Goal: Task Accomplishment & Management: Use online tool/utility

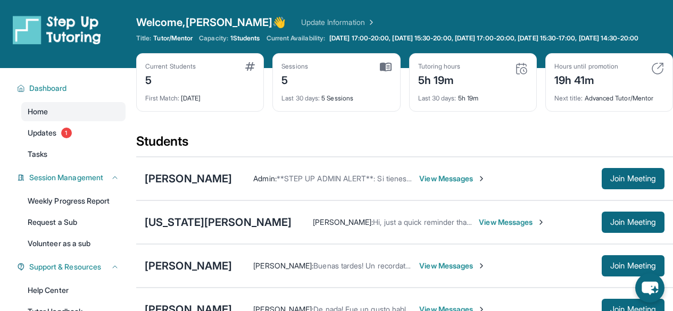
scroll to position [136, 0]
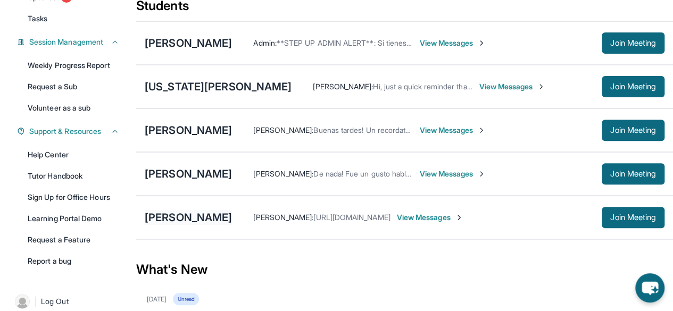
click at [225, 219] on div "[PERSON_NAME]" at bounding box center [188, 217] width 87 height 15
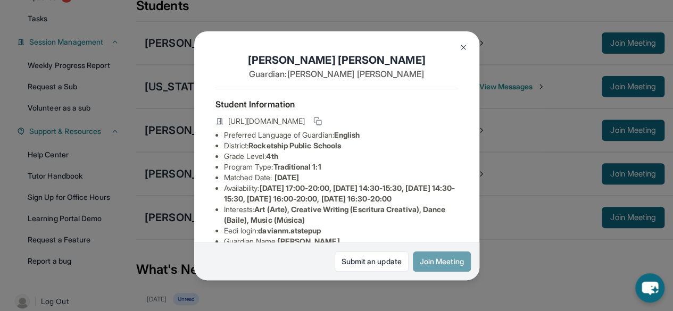
click at [434, 266] on button "Join Meeting" at bounding box center [442, 262] width 58 height 20
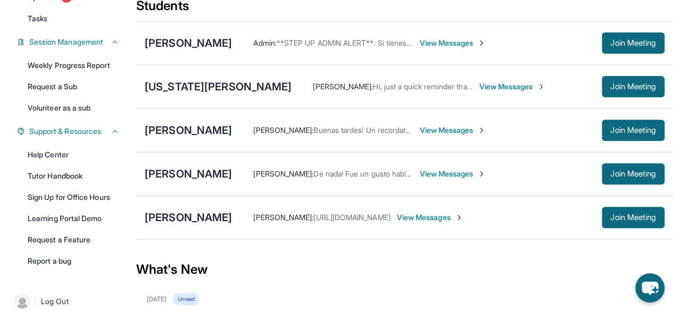
click at [219, 225] on div "[PERSON_NAME]" at bounding box center [188, 217] width 87 height 15
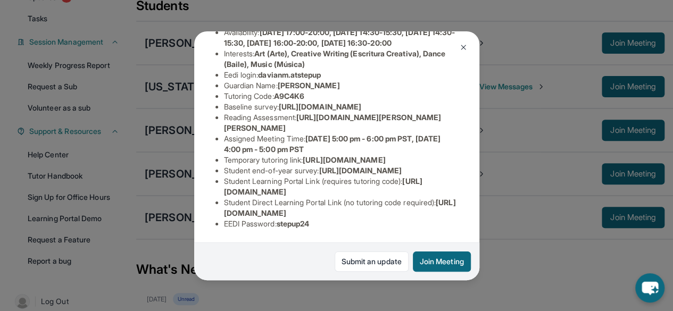
scroll to position [265, 0]
click at [268, 294] on div "[PERSON_NAME] Guardian: [PERSON_NAME] Student Information [URL][DOMAIN_NAME] Pr…" at bounding box center [336, 155] width 673 height 311
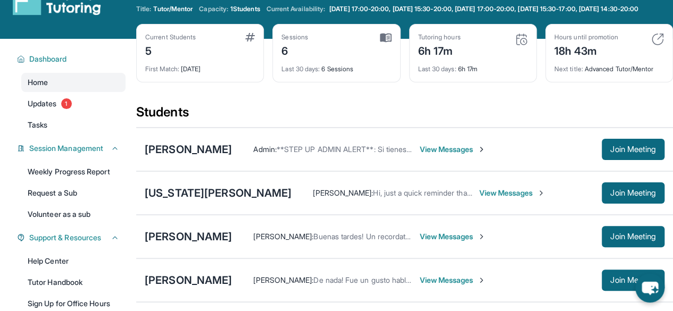
scroll to position [0, 0]
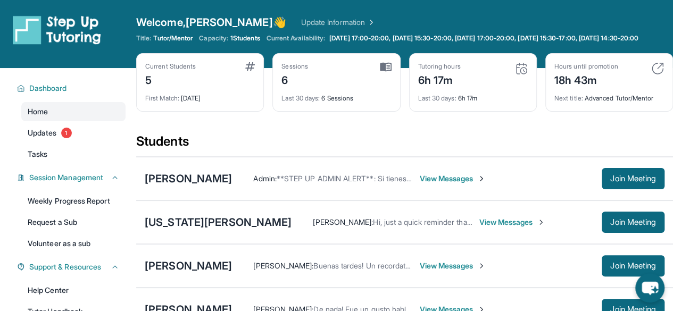
click at [476, 183] on span "View Messages" at bounding box center [452, 179] width 67 height 11
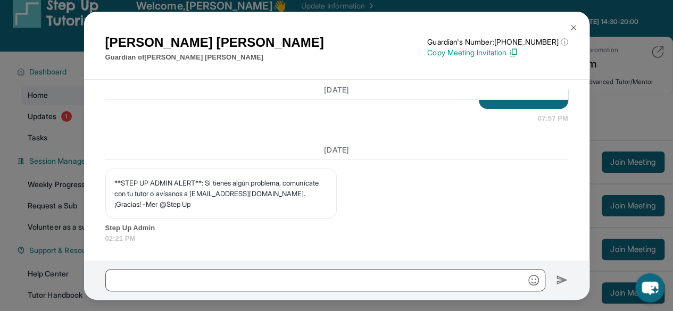
scroll to position [16, 0]
click at [575, 26] on img at bounding box center [574, 27] width 9 height 9
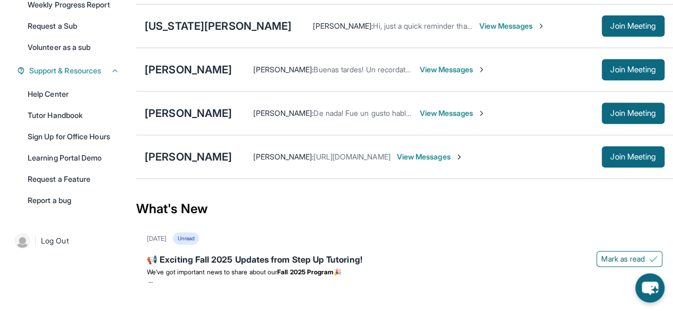
scroll to position [0, 0]
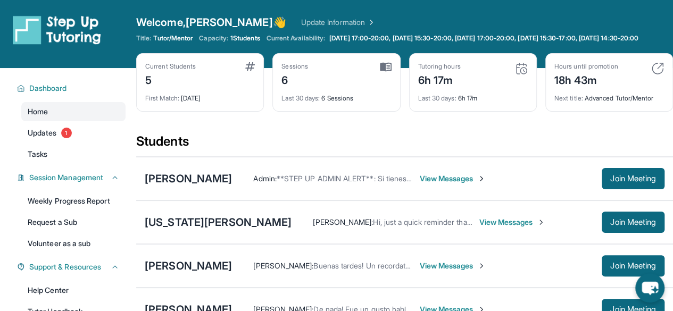
click at [59, 34] on img at bounding box center [57, 30] width 88 height 30
click at [654, 284] on icon "chat-button" at bounding box center [650, 289] width 18 height 14
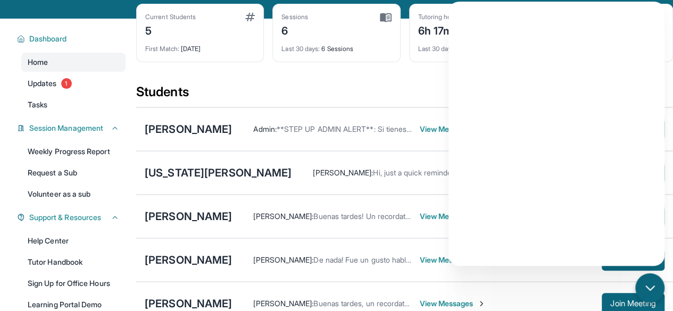
scroll to position [62, 0]
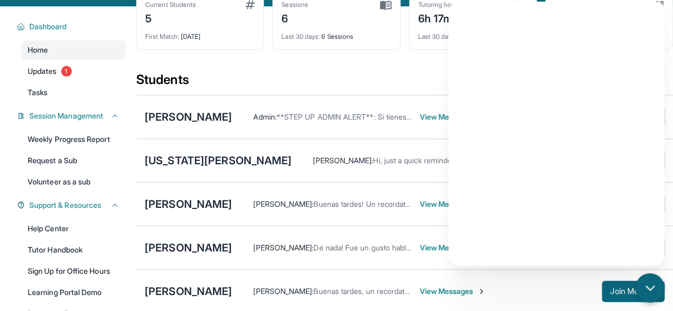
click at [429, 65] on div "Current Students 5 First Match : [DATE] Sessions 6 Last 30 days : 6 Sessions Tu…" at bounding box center [404, 31] width 537 height 80
click at [345, 71] on div "Current Students 5 First Match : [DATE] Sessions 6 Last 30 days : 6 Sessions Tu…" at bounding box center [404, 31] width 537 height 80
click at [649, 282] on icon "chat-button" at bounding box center [650, 289] width 14 height 14
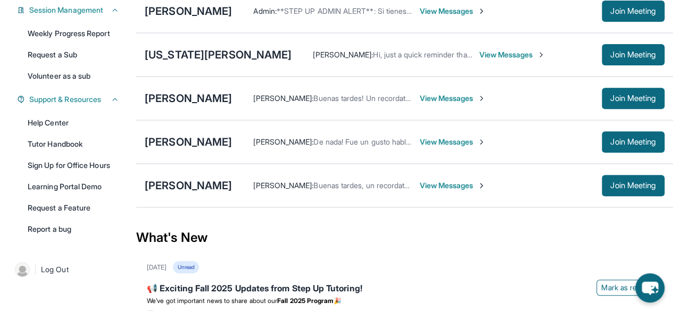
scroll to position [168, 0]
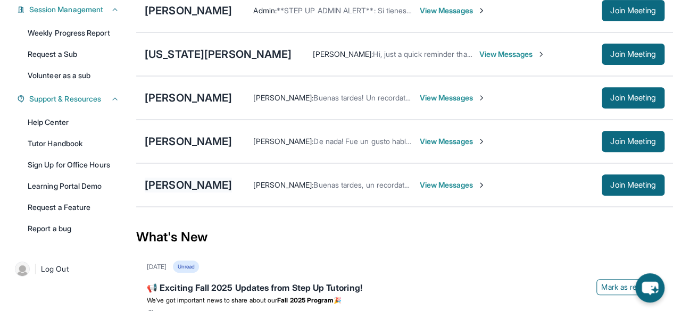
click at [209, 188] on div "[PERSON_NAME]" at bounding box center [188, 185] width 87 height 15
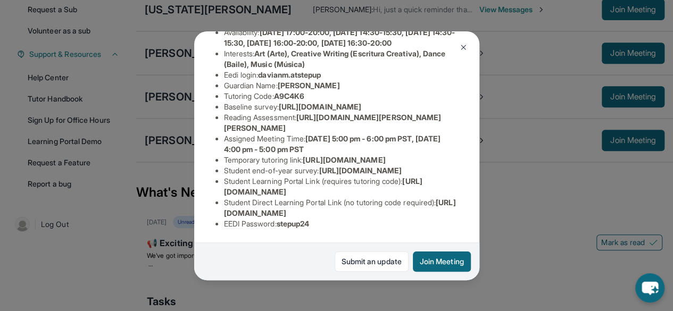
scroll to position [181, 0]
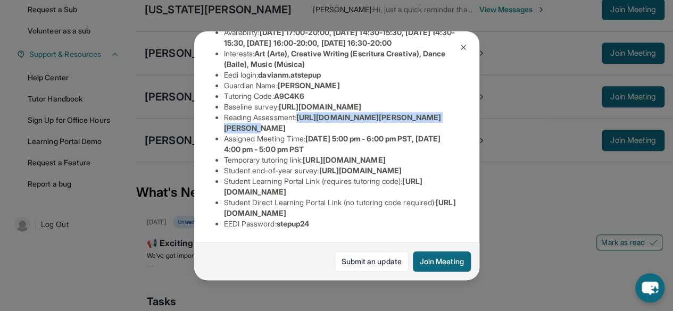
drag, startPoint x: 300, startPoint y: 143, endPoint x: 314, endPoint y: 151, distance: 15.7
click at [314, 134] on li "Reading Assessment : [URL][DOMAIN_NAME][PERSON_NAME][PERSON_NAME]" at bounding box center [341, 122] width 234 height 21
copy li "[URL][DOMAIN_NAME]"
click at [379, 260] on link "Submit an update" at bounding box center [372, 262] width 74 height 20
click at [462, 47] on img at bounding box center [463, 47] width 9 height 9
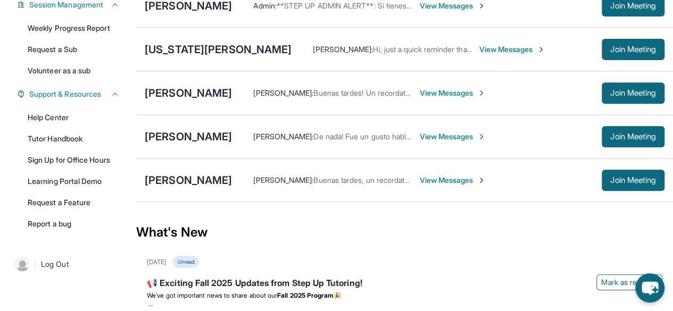
scroll to position [163, 0]
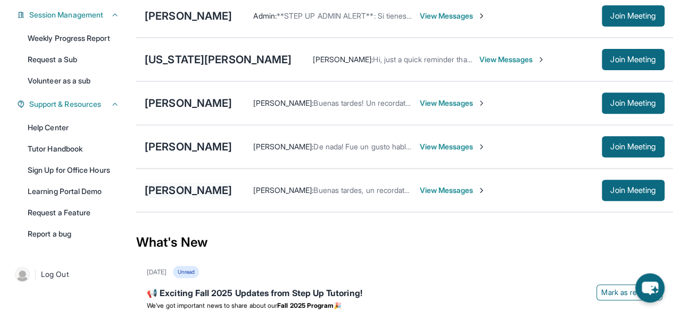
click at [232, 192] on div "[PERSON_NAME]" at bounding box center [188, 190] width 87 height 15
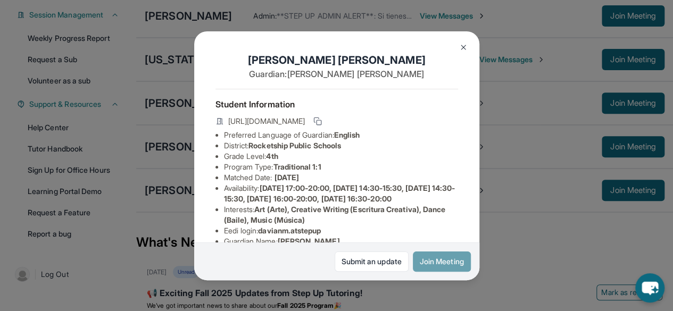
click at [457, 265] on button "Join Meeting" at bounding box center [442, 262] width 58 height 20
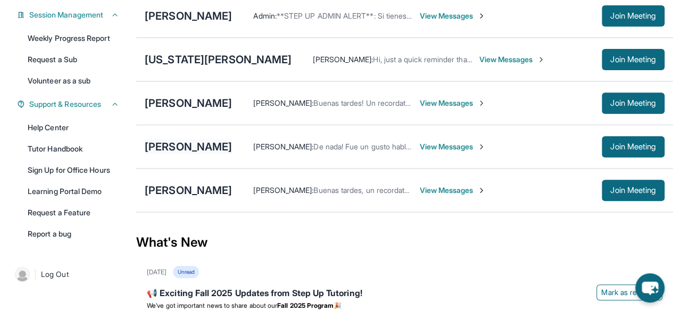
click at [209, 154] on div "[PERSON_NAME]" at bounding box center [188, 146] width 87 height 15
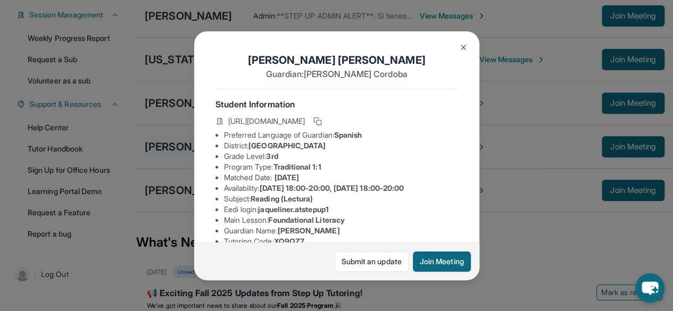
click at [209, 157] on div "[PERSON_NAME] Guardian: [PERSON_NAME] Student Information [URL][DOMAIN_NAME] Pr…" at bounding box center [336, 155] width 285 height 249
click at [463, 53] on button at bounding box center [463, 47] width 21 height 21
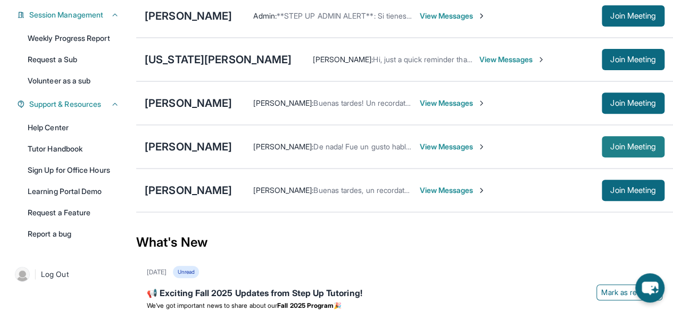
click at [625, 150] on span "Join Meeting" at bounding box center [633, 147] width 46 height 6
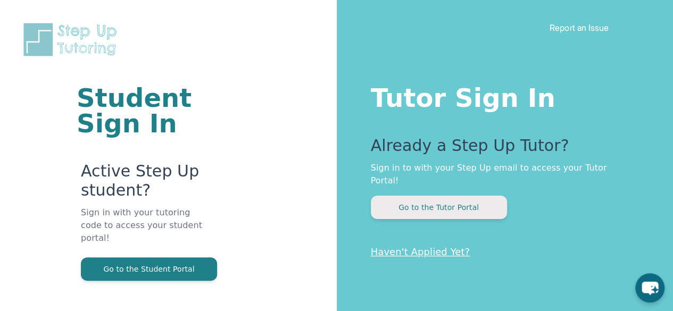
click at [441, 196] on button "Go to the Tutor Portal" at bounding box center [439, 207] width 136 height 23
